Goal: Information Seeking & Learning: Learn about a topic

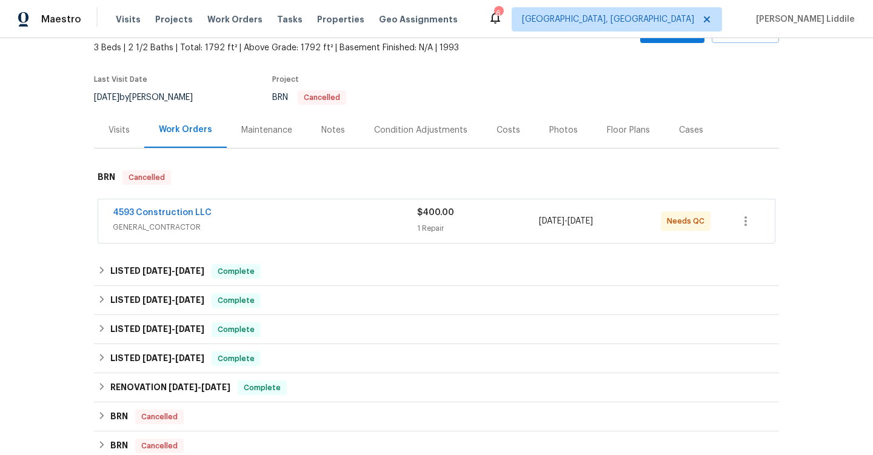
scroll to position [95, 0]
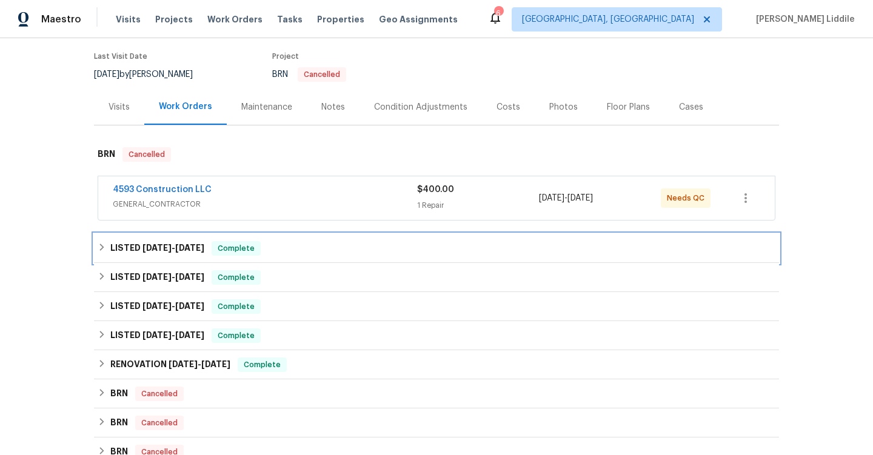
click at [275, 244] on div "LISTED [DATE] - [DATE] Complete" at bounding box center [437, 248] width 678 height 15
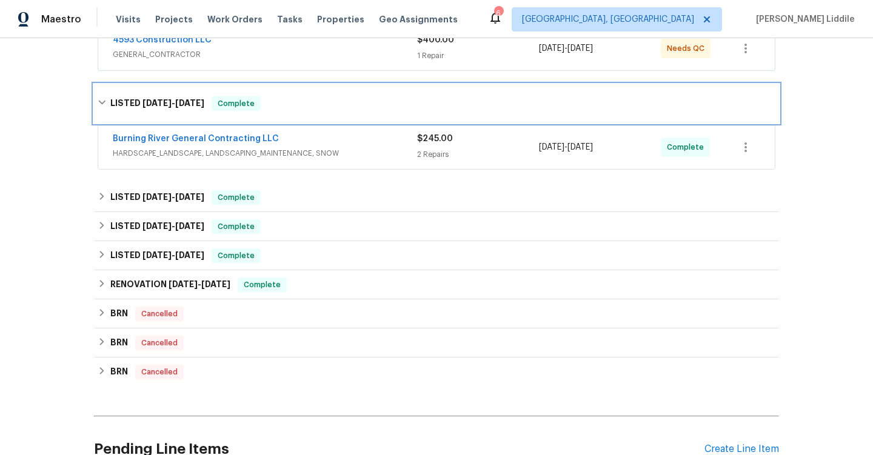
scroll to position [296, 0]
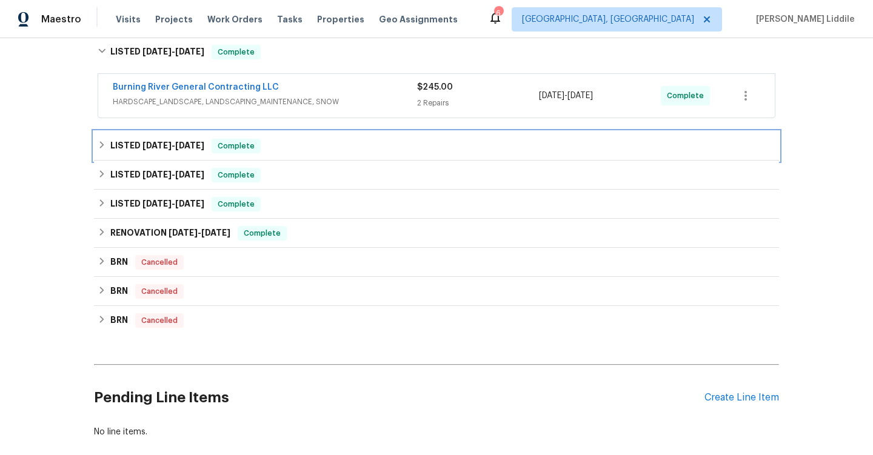
click at [252, 153] on div "LISTED [DATE] - [DATE] Complete" at bounding box center [436, 146] width 685 height 29
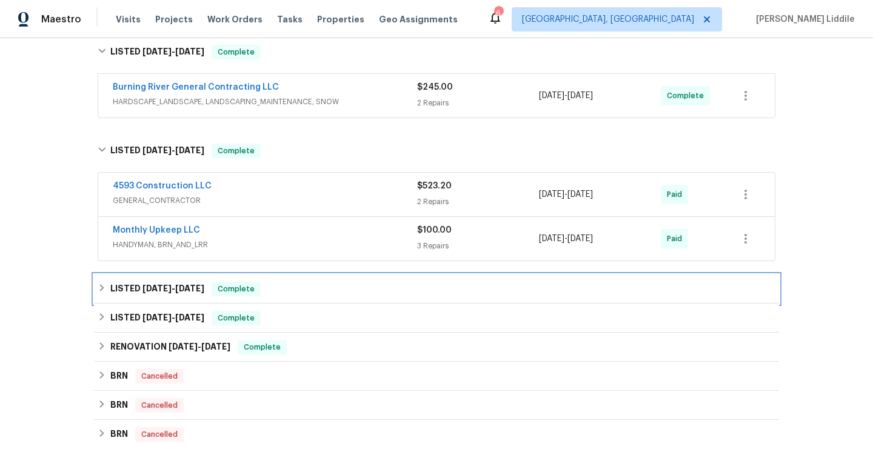
click at [272, 291] on div "LISTED [DATE] - [DATE] Complete" at bounding box center [437, 289] width 678 height 15
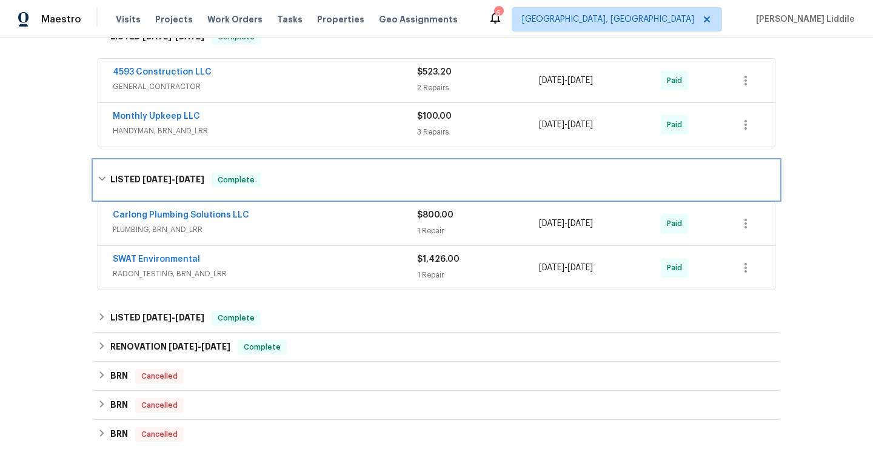
scroll to position [436, 0]
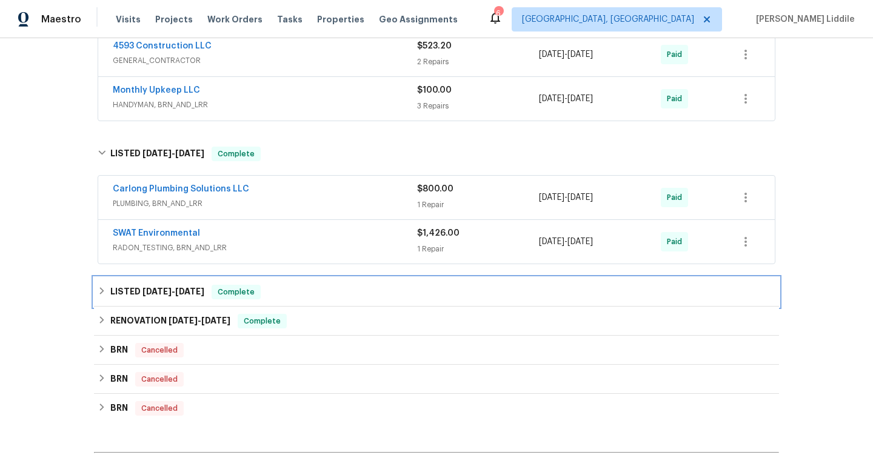
click at [272, 291] on div "LISTED [DATE] - [DATE] Complete" at bounding box center [437, 292] width 678 height 15
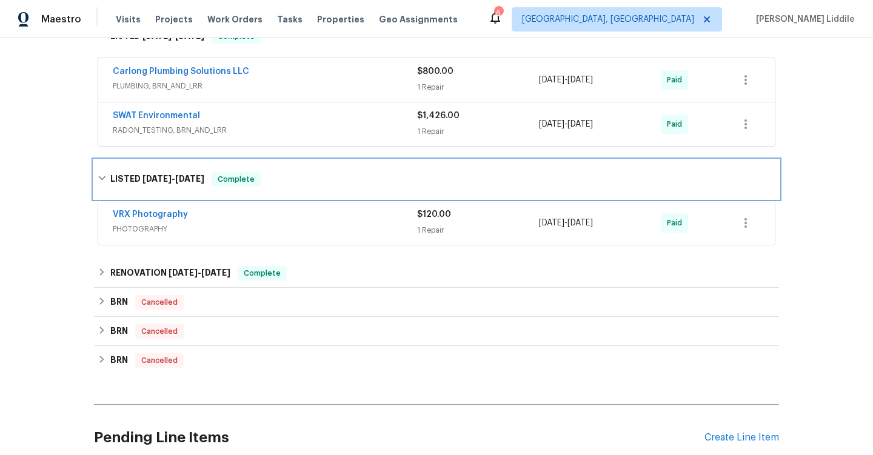
scroll to position [582, 0]
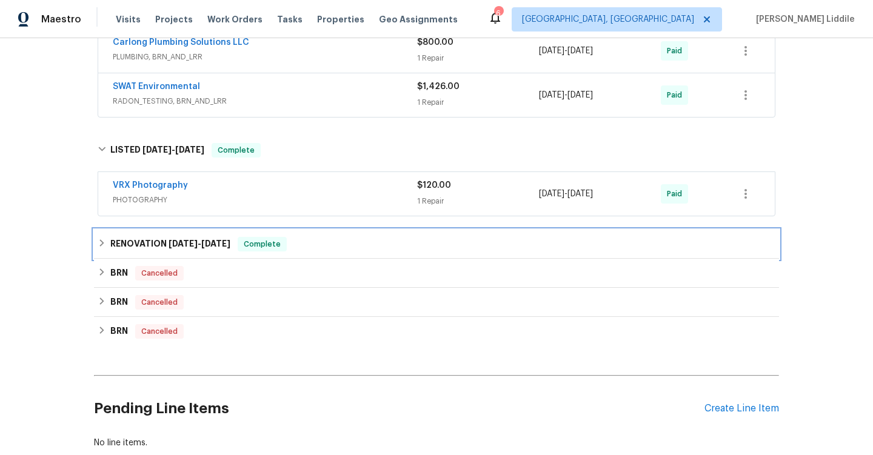
click at [274, 247] on span "Complete" at bounding box center [262, 244] width 47 height 12
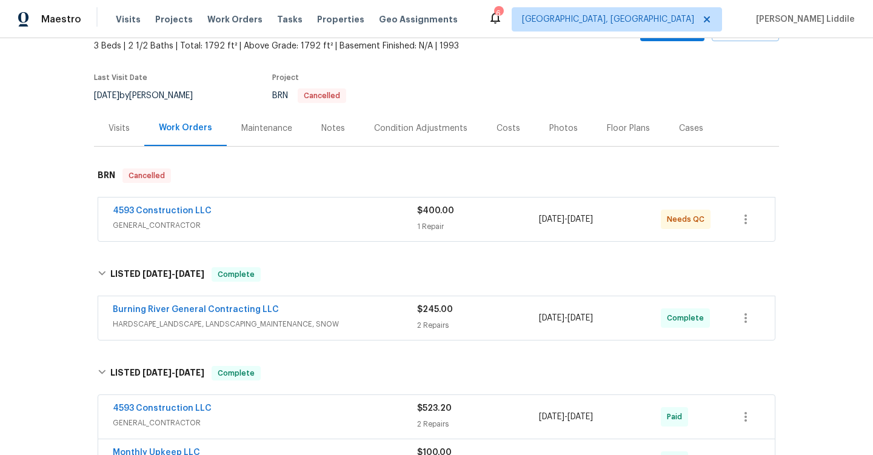
scroll to position [0, 0]
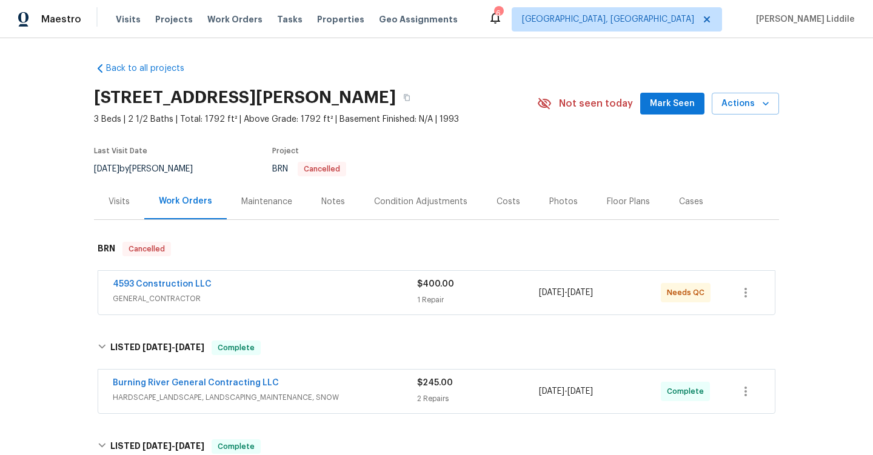
click at [305, 300] on span "GENERAL_CONTRACTOR" at bounding box center [265, 299] width 304 height 12
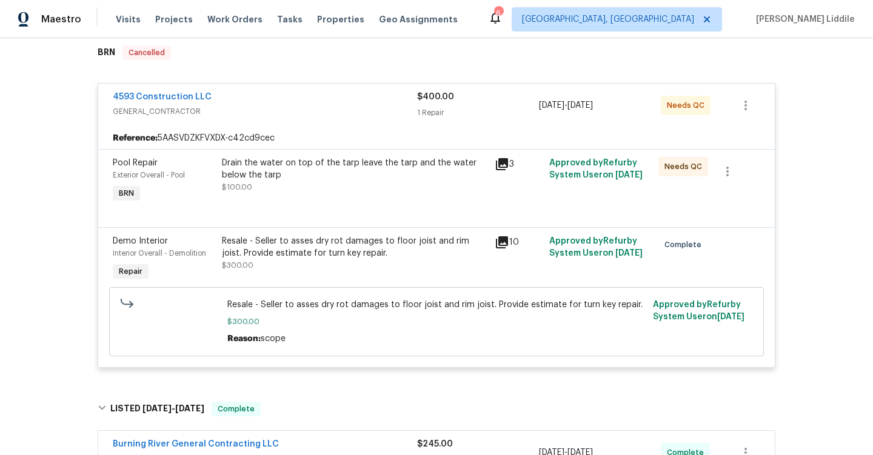
scroll to position [187, 0]
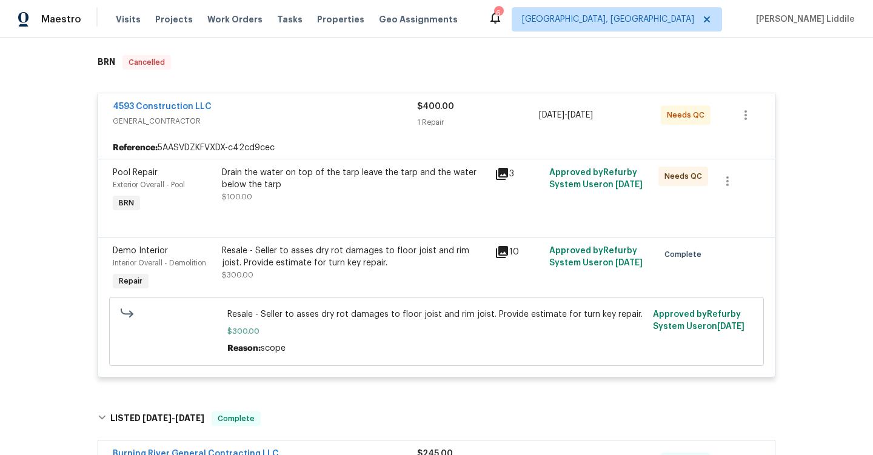
click at [501, 248] on icon at bounding box center [502, 252] width 12 height 12
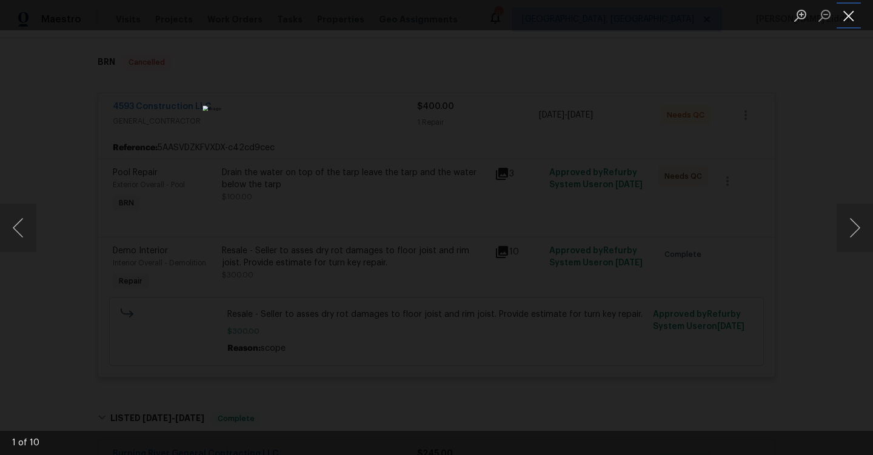
click at [852, 18] on button "Close lightbox" at bounding box center [848, 15] width 24 height 21
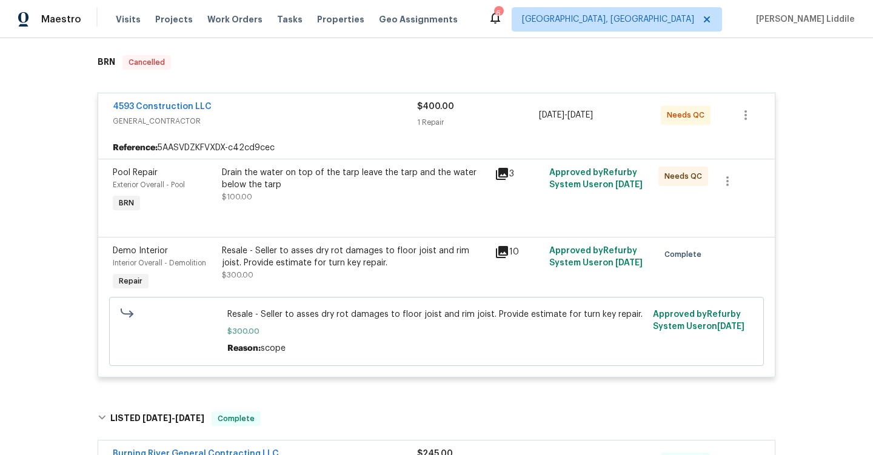
click at [496, 179] on icon at bounding box center [502, 174] width 12 height 12
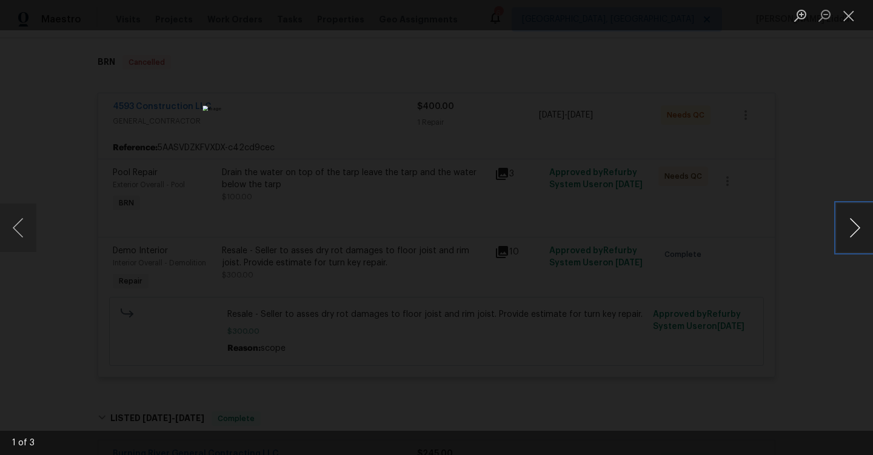
click at [856, 231] on button "Next image" at bounding box center [854, 228] width 36 height 48
click at [850, 16] on button "Close lightbox" at bounding box center [848, 15] width 24 height 21
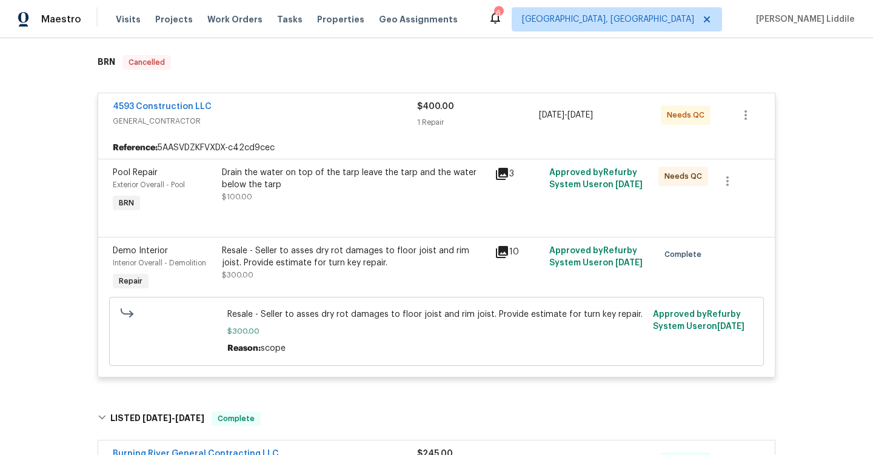
click at [498, 168] on icon at bounding box center [502, 174] width 12 height 12
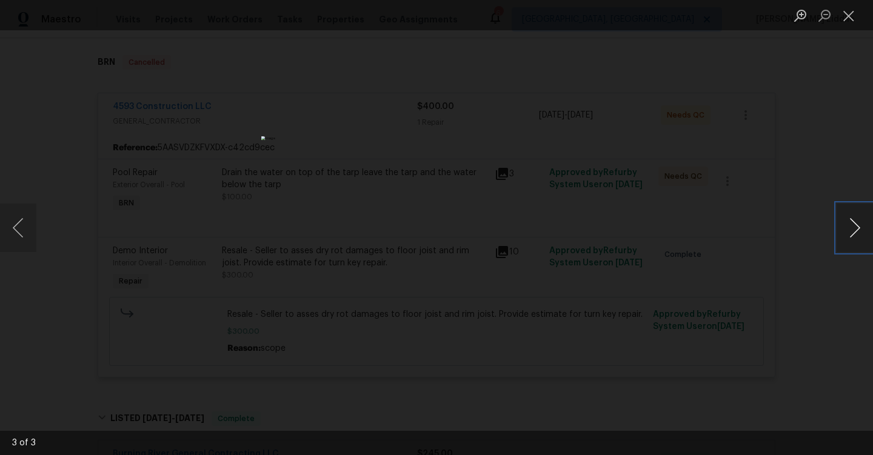
click at [859, 230] on button "Next image" at bounding box center [854, 228] width 36 height 48
click at [847, 18] on button "Close lightbox" at bounding box center [848, 15] width 24 height 21
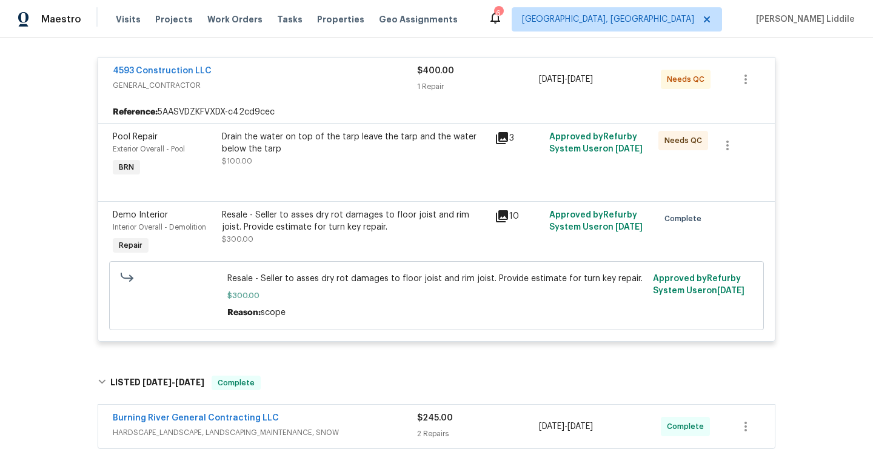
scroll to position [227, 0]
